Goal: Navigation & Orientation: Find specific page/section

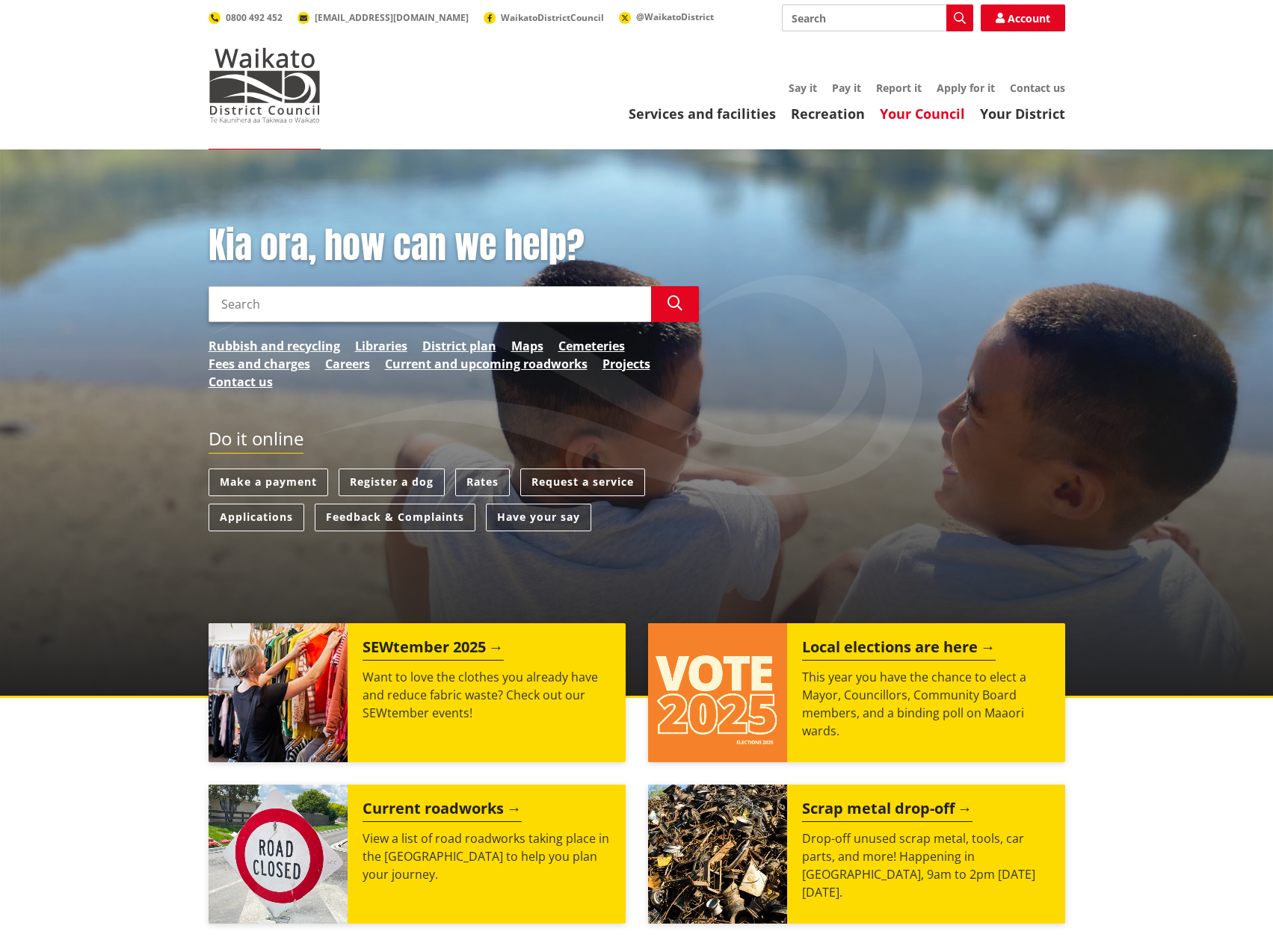
click at [936, 114] on link "Your Council" at bounding box center [922, 113] width 85 height 18
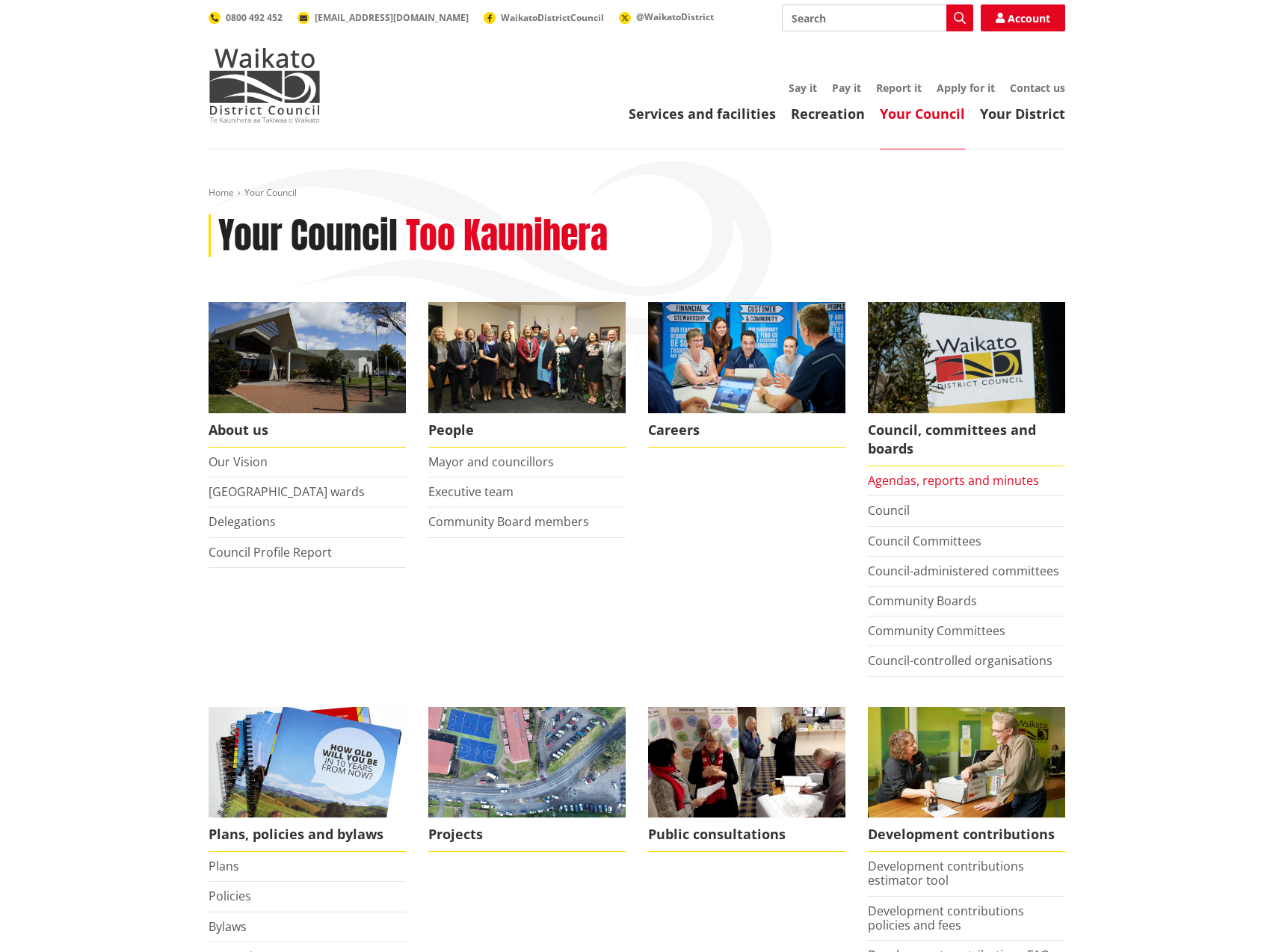
click at [973, 479] on link "Agendas, reports and minutes" at bounding box center [953, 481] width 172 height 17
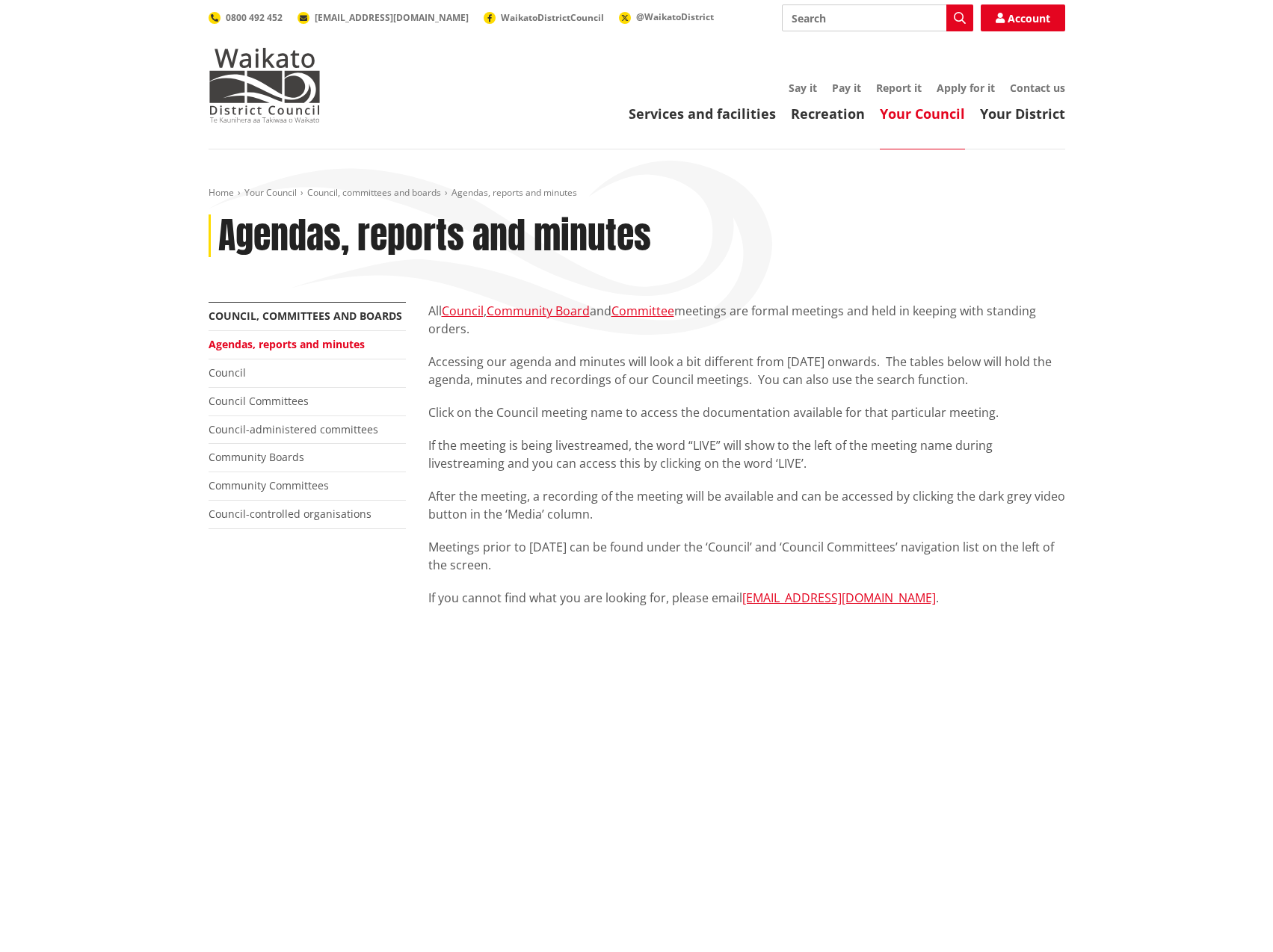
click at [316, 342] on link "Agendas, reports and minutes" at bounding box center [287, 344] width 157 height 14
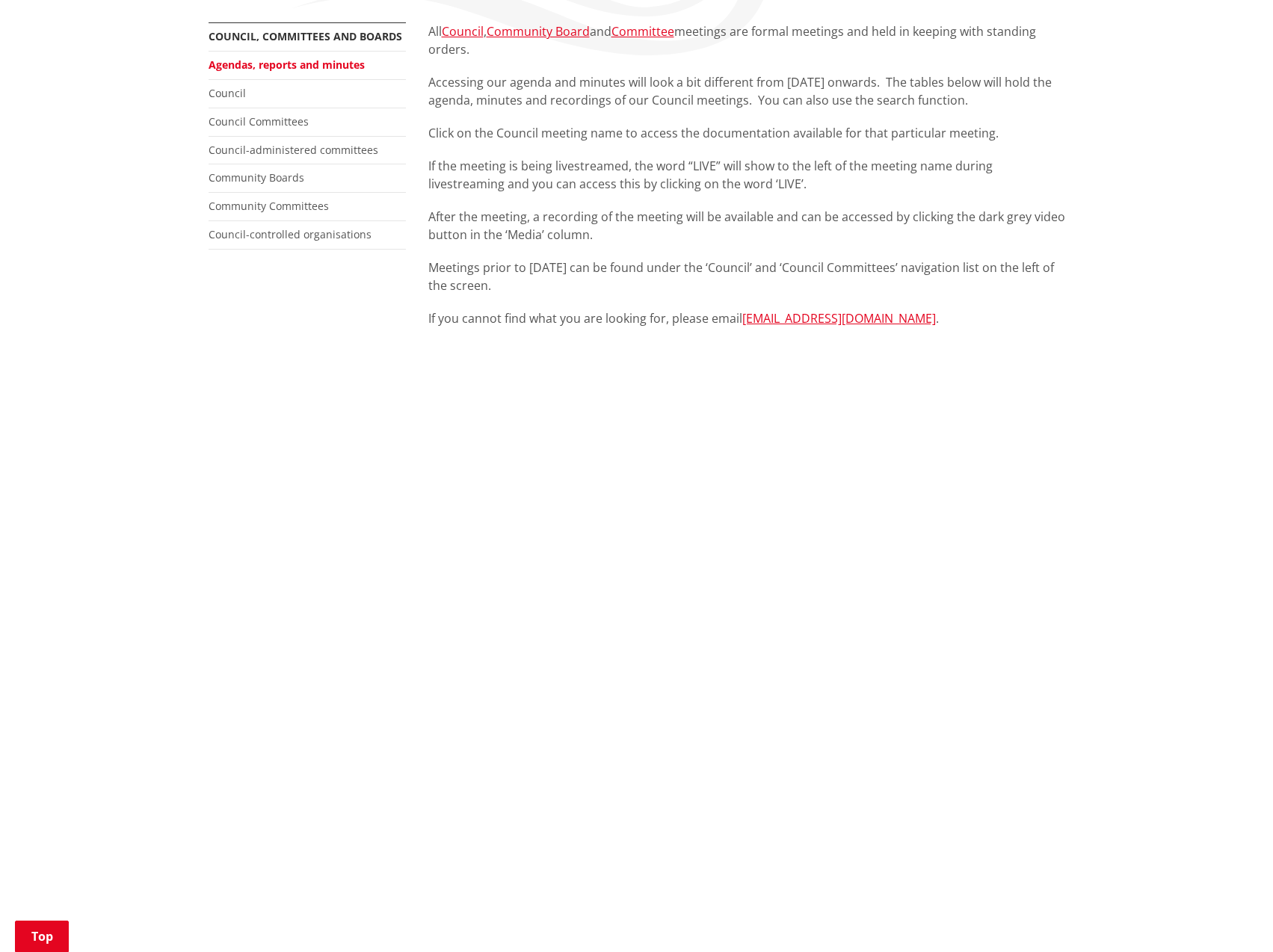
scroll to position [299, 0]
